Goal: Task Accomplishment & Management: Use online tool/utility

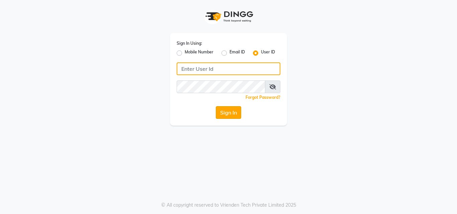
type input "hairportsalon"
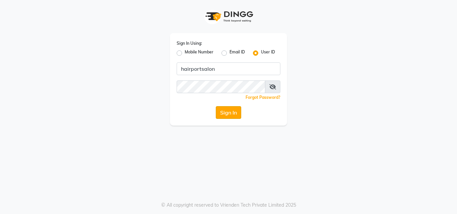
click at [232, 114] on button "Sign In" at bounding box center [228, 112] width 25 height 13
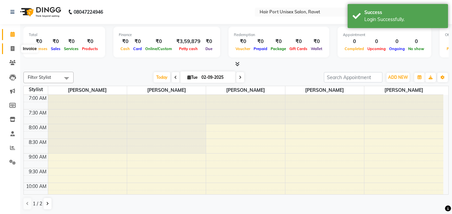
click at [12, 49] on icon at bounding box center [13, 48] width 4 height 5
select select "service"
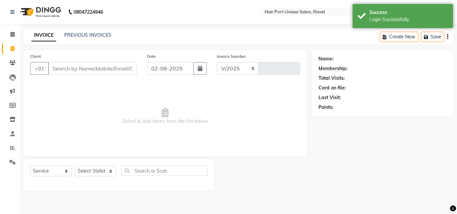
select select "7015"
type input "3758"
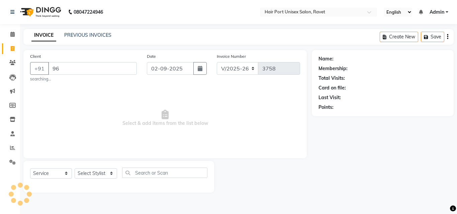
type input "9"
type input "8"
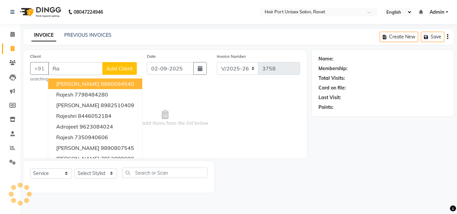
type input "R"
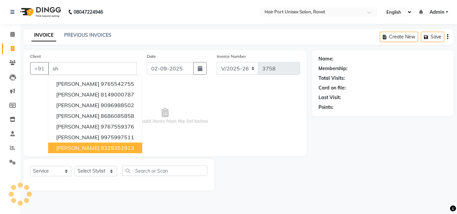
type input "s"
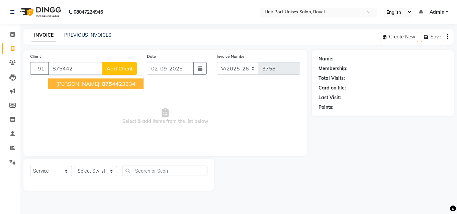
click at [103, 85] on span "875442" at bounding box center [112, 84] width 20 height 7
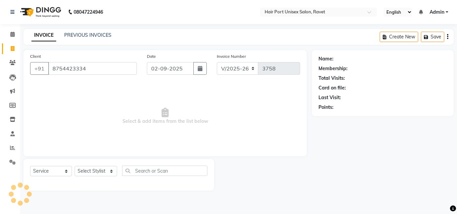
type input "8754423334"
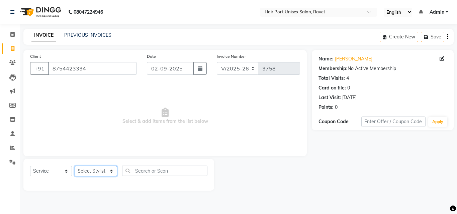
click at [87, 172] on select "Select Stylist [PERSON_NAME] [PERSON_NAME] [PERSON_NAME] [PERSON_NAME] [PERSON_…" at bounding box center [96, 171] width 42 height 10
select select "58688"
click at [75, 166] on select "Select Stylist [PERSON_NAME] [PERSON_NAME] [PERSON_NAME] [PERSON_NAME] [PERSON_…" at bounding box center [96, 171] width 42 height 10
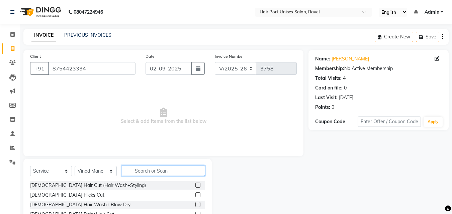
click at [161, 173] on input "text" at bounding box center [163, 171] width 83 height 10
type input "hair cut"
click at [199, 204] on label at bounding box center [197, 204] width 5 height 5
click at [199, 204] on input "checkbox" at bounding box center [197, 205] width 4 height 4
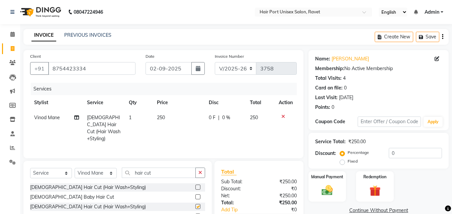
checkbox input "false"
click at [326, 184] on div "Manual Payment" at bounding box center [327, 187] width 39 height 32
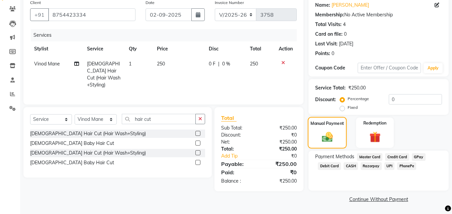
scroll to position [54, 0]
click at [402, 164] on span "PhonePe" at bounding box center [406, 166] width 19 height 8
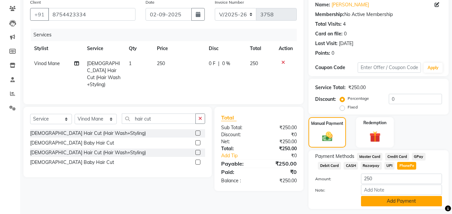
click at [378, 201] on button "Add Payment" at bounding box center [401, 201] width 81 height 10
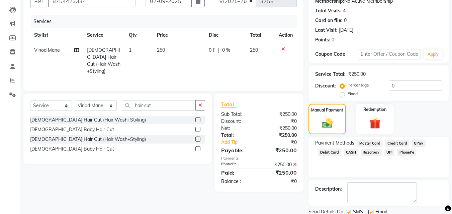
scroll to position [92, 0]
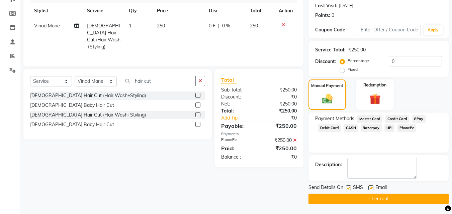
click at [376, 199] on button "Checkout" at bounding box center [378, 199] width 140 height 10
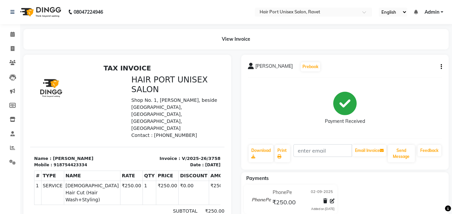
drag, startPoint x: 376, startPoint y: 199, endPoint x: 241, endPoint y: 139, distance: 148.1
click at [241, 139] on div "[PERSON_NAME] Prebook Payment Received Download Print Email Invoice Send Messag…" at bounding box center [345, 156] width 218 height 203
